Goal: Task Accomplishment & Management: Manage account settings

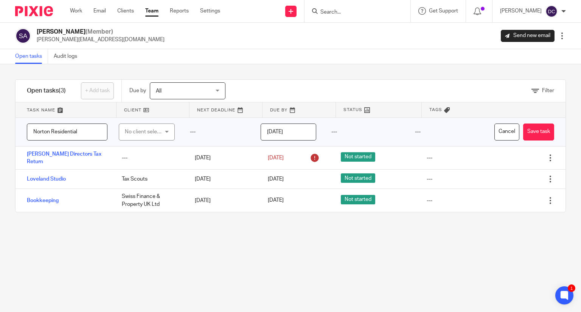
type input "Norton Residential"
click at [139, 132] on div "No client selected" at bounding box center [144, 132] width 39 height 16
type input "Tax Scout"
click at [139, 167] on li "Tax Scouts" at bounding box center [143, 170] width 53 height 16
click at [278, 131] on input "[DATE]" at bounding box center [288, 132] width 56 height 17
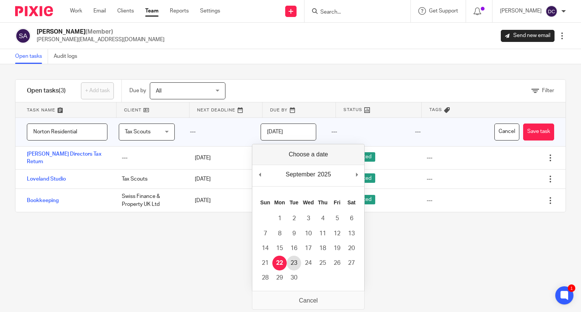
type input "[DATE]"
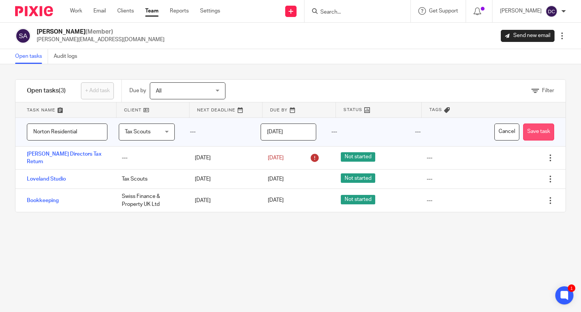
click at [523, 130] on button "Save task" at bounding box center [538, 132] width 31 height 17
